Goal: Connect with others: Connect with others

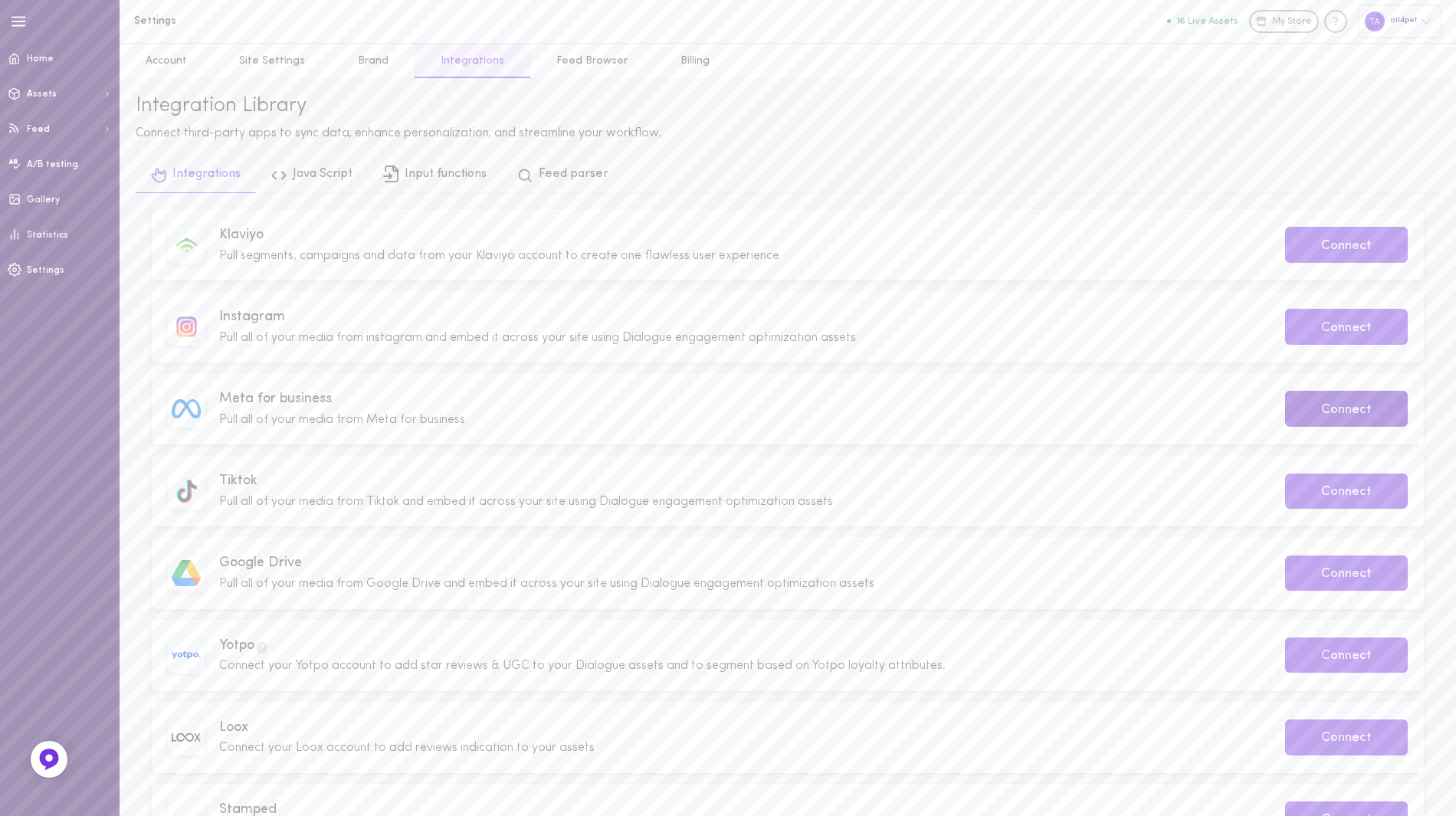
click at [1315, 415] on button "Connect" at bounding box center [1346, 409] width 123 height 36
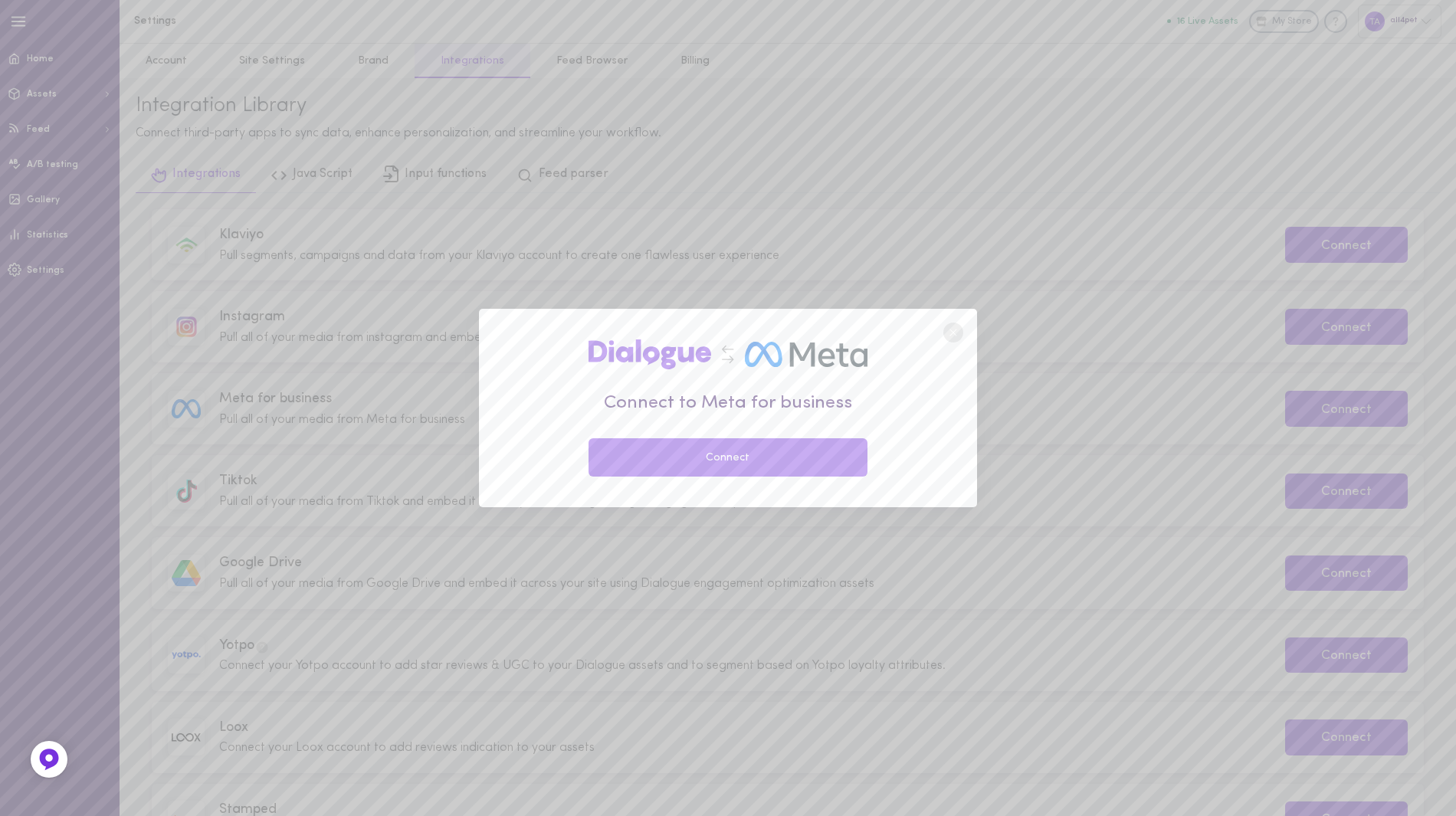
click at [825, 459] on button "Connect" at bounding box center [728, 457] width 279 height 39
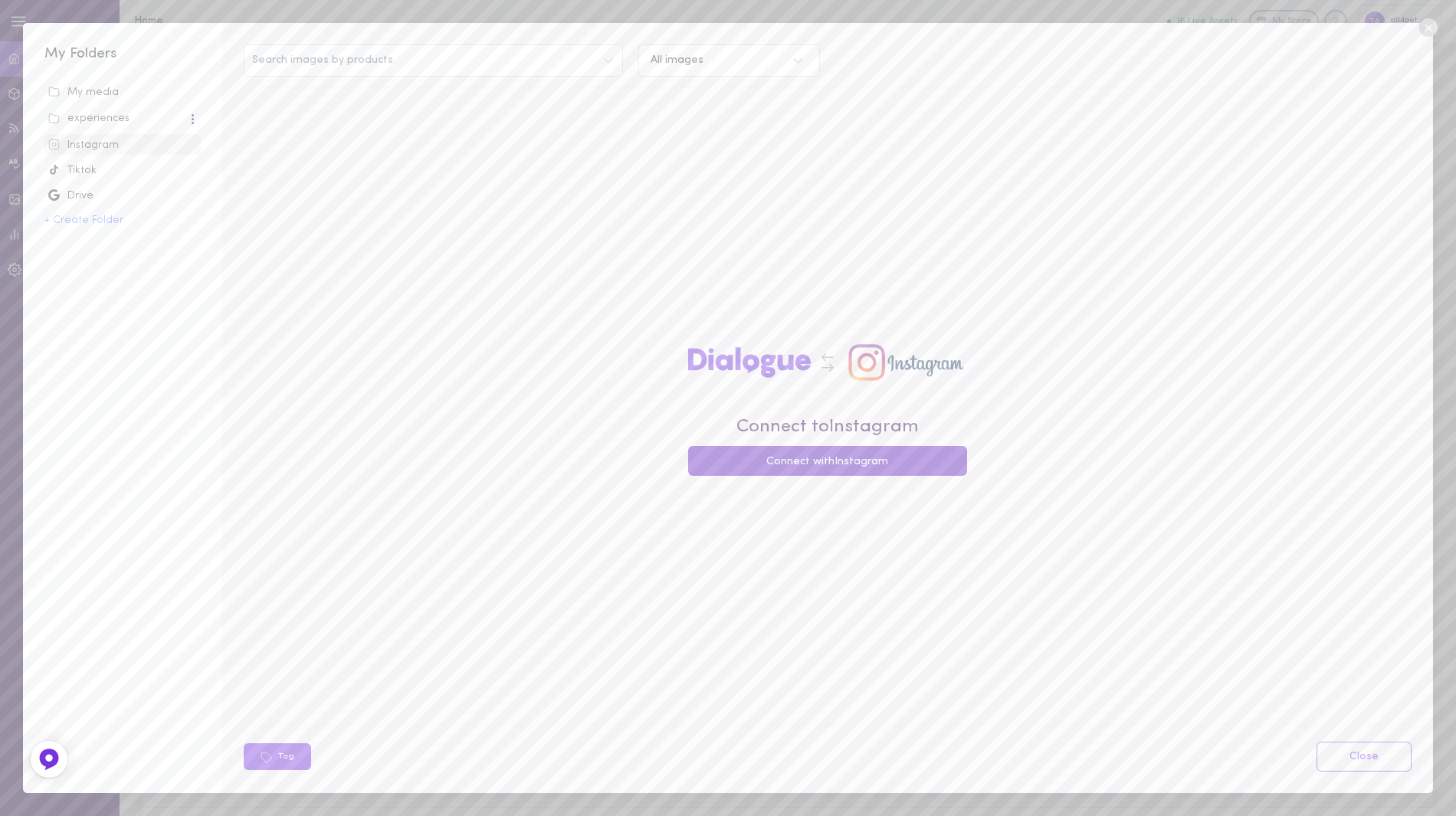
click at [868, 461] on button "Connect with Instagram" at bounding box center [827, 460] width 279 height 30
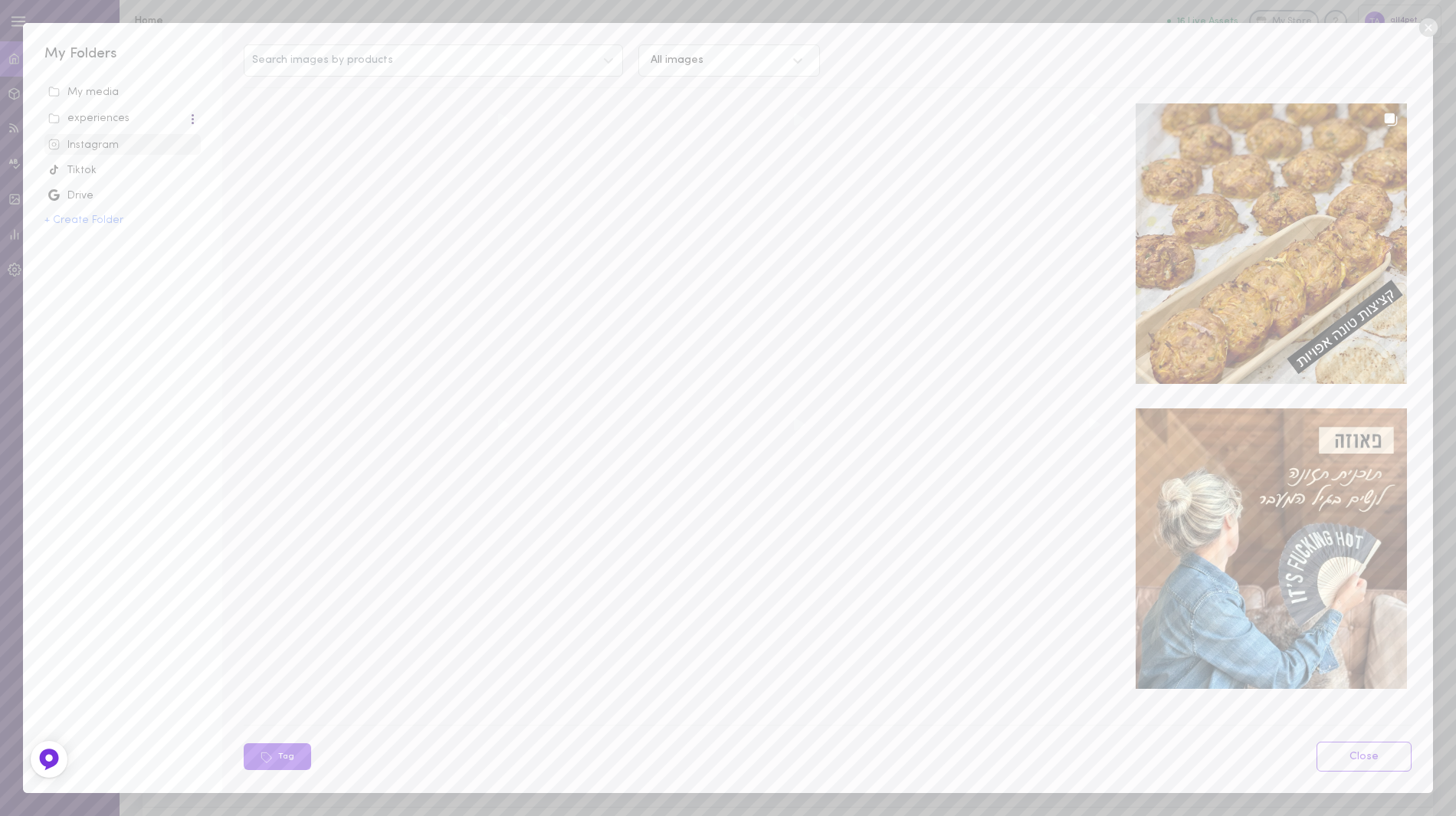
click at [146, 146] on div "Instagram" at bounding box center [123, 146] width 149 height 15
click at [1357, 754] on link "Close" at bounding box center [1363, 757] width 95 height 30
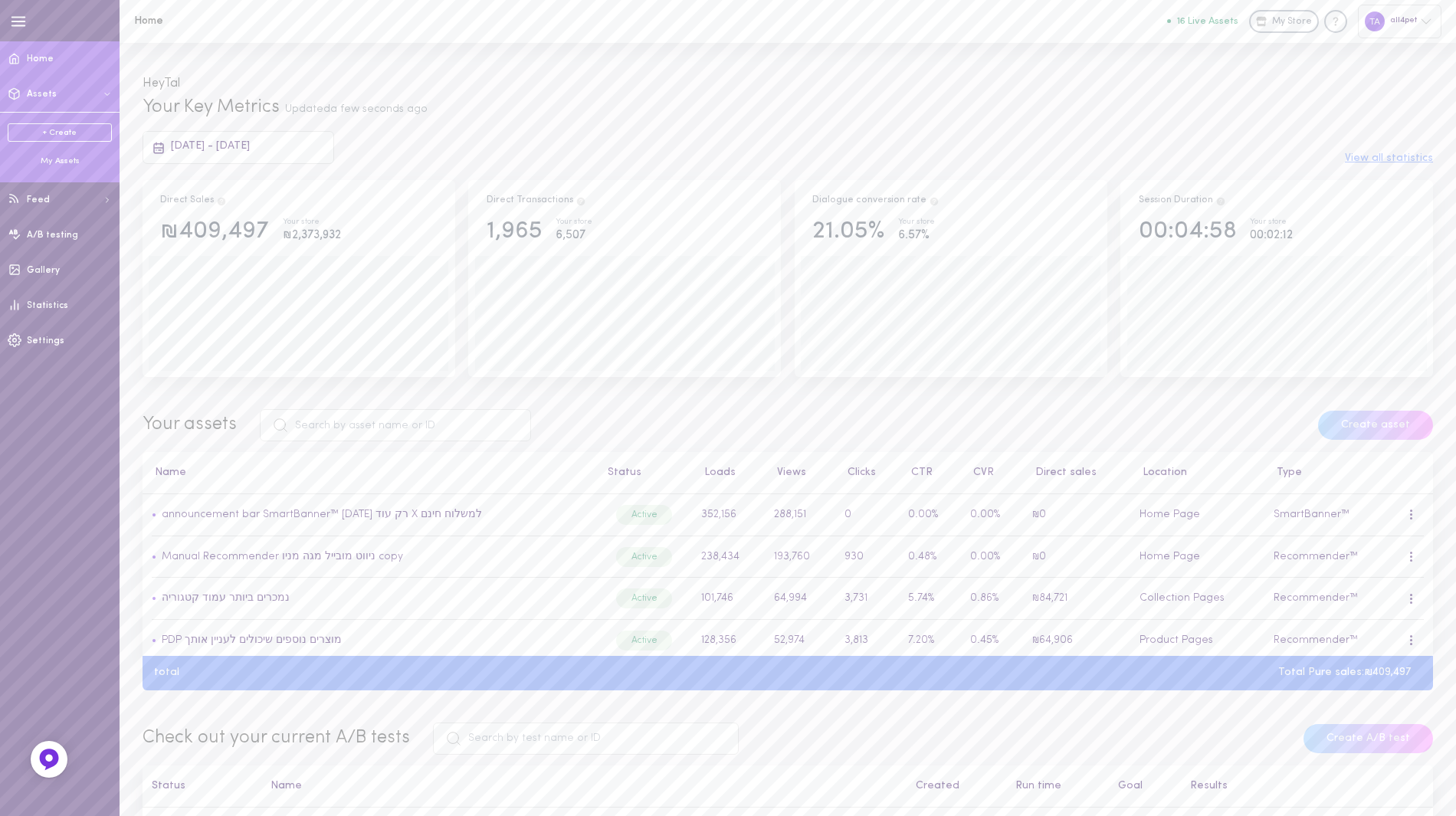
click at [76, 93] on button "Assets" at bounding box center [59, 94] width 120 height 35
click at [77, 93] on button "Assets" at bounding box center [59, 94] width 120 height 35
click at [78, 160] on div "My Assets" at bounding box center [59, 161] width 104 height 12
